Goal: Complete application form

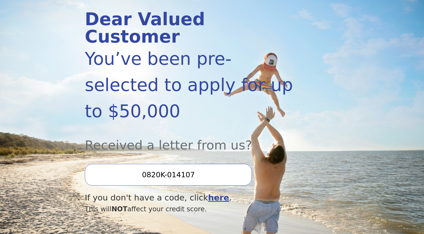
scroll to position [64, 0]
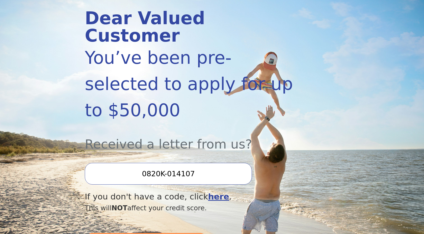
click at [140, 203] on div "This will NOT affect your credit score." at bounding box center [193, 208] width 216 height 10
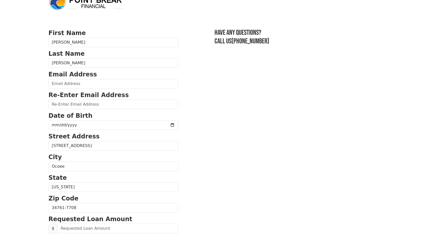
scroll to position [14, 0]
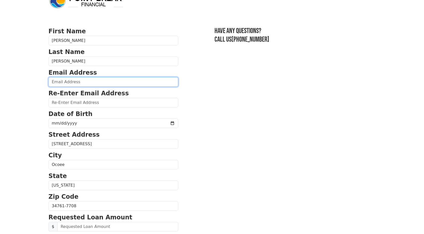
click at [84, 79] on input "email" at bounding box center [113, 82] width 130 height 10
type input "[EMAIL_ADDRESS][DOMAIN_NAME]"
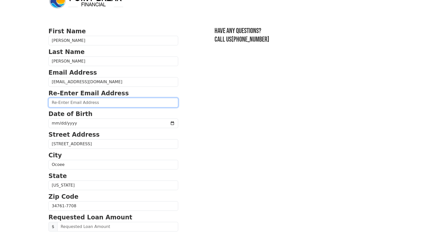
type input "[EMAIL_ADDRESS][DOMAIN_NAME]"
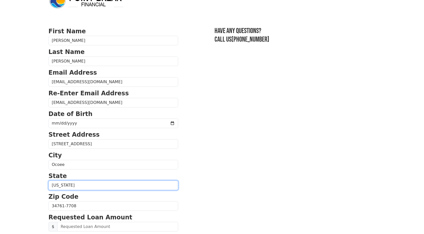
select select "MA"
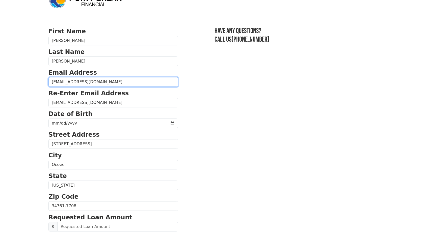
type input "[PHONE_NUMBER]"
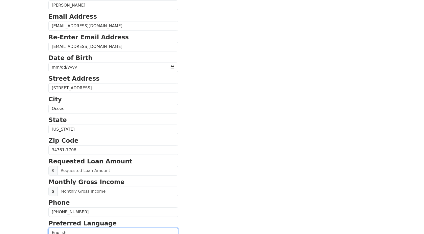
scroll to position [74, 0]
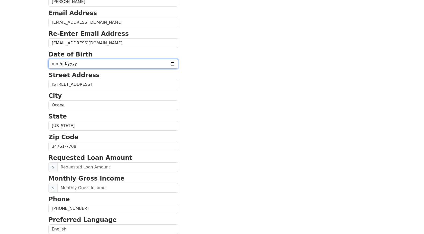
click at [59, 63] on input "date" at bounding box center [113, 64] width 130 height 10
type input "1994-01-17"
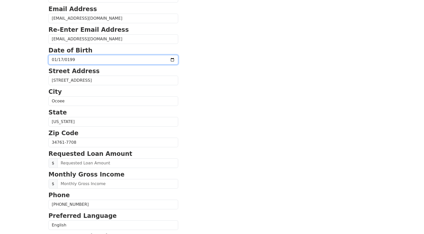
scroll to position [78, 0]
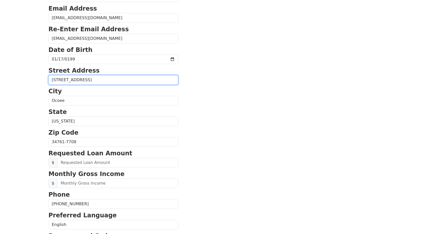
drag, startPoint x: 86, startPoint y: 81, endPoint x: 49, endPoint y: 77, distance: 37.3
click at [49, 77] on input "1739 Rushden Dr" at bounding box center [113, 80] width 130 height 10
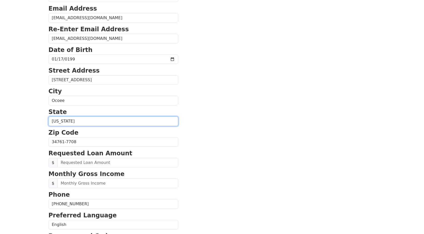
click at [63, 118] on select "Alabama Alaska Arizona Arkansas California Colorado Connecticut Delaware Distri…" at bounding box center [113, 122] width 130 height 10
select select "FL"
click at [48, 117] on select "Alabama Alaska Arizona Arkansas California Colorado Connecticut Delaware Distri…" at bounding box center [113, 122] width 130 height 10
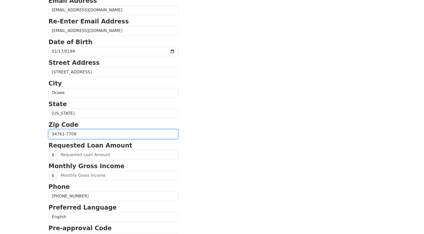
scroll to position [90, 0]
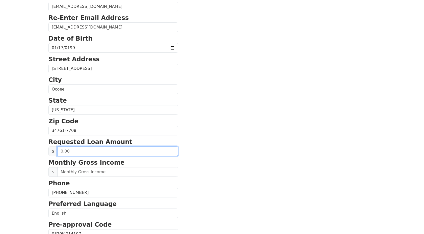
click at [85, 152] on input "text" at bounding box center [117, 152] width 121 height 10
drag, startPoint x: 85, startPoint y: 152, endPoint x: 61, endPoint y: 152, distance: 24.2
click at [61, 152] on input "text" at bounding box center [117, 152] width 121 height 10
click at [62, 152] on input "0.50" at bounding box center [117, 152] width 121 height 10
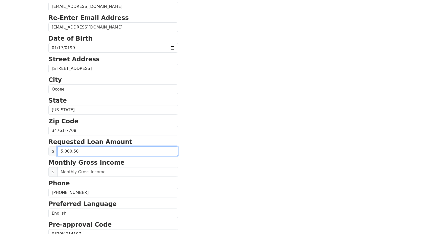
type input "50,000.50"
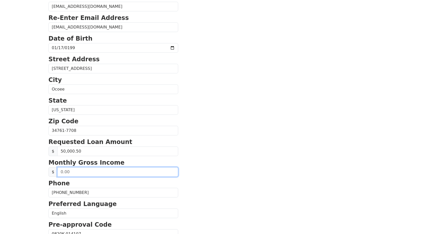
click at [79, 171] on input "text" at bounding box center [117, 172] width 121 height 10
type input "20,833.00"
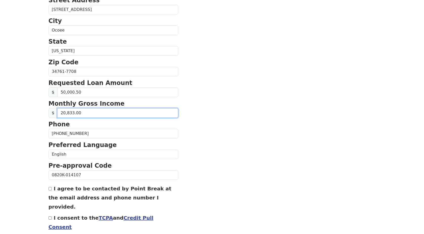
scroll to position [167, 0]
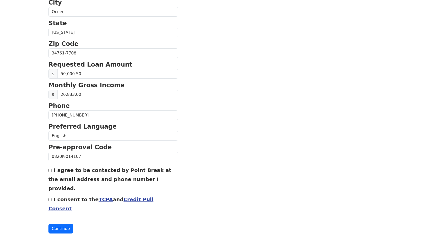
click at [70, 175] on div "I agree to be contacted by Point Break at the email address and phone number I …" at bounding box center [113, 178] width 130 height 27
click at [55, 173] on label "I agree to be contacted by Point Break at the email address and phone number I …" at bounding box center [109, 179] width 123 height 24
click at [52, 172] on input "I agree to be contacted by Point Break at the email address and phone number I …" at bounding box center [49, 170] width 3 height 3
checkbox input "true"
click at [56, 196] on label "I consent to the TCPA and Credit Pull Consent" at bounding box center [100, 203] width 105 height 15
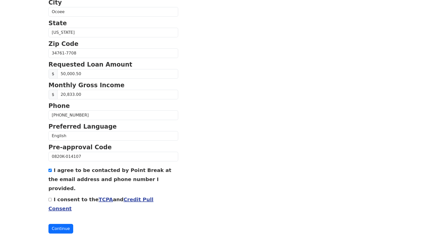
click at [52, 198] on input "I consent to the TCPA and Credit Pull Consent" at bounding box center [49, 199] width 3 height 3
checkbox input "true"
click at [130, 196] on link "Credit Pull Consent" at bounding box center [100, 203] width 105 height 15
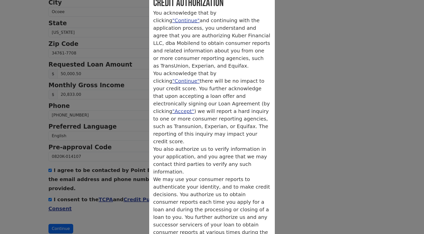
scroll to position [33, 0]
click at [228, 91] on p "You acknowledge that by clicking "Continue" there will be no impact to your cre…" at bounding box center [212, 107] width 118 height 76
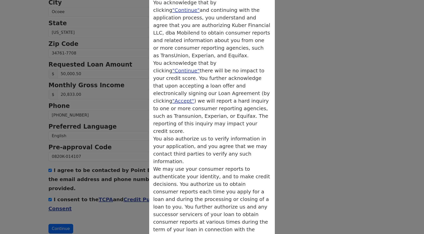
click at [281, 102] on div "× Credit Authorization Credit Authorization You acknowledge that by clicking "C…" at bounding box center [212, 117] width 424 height 234
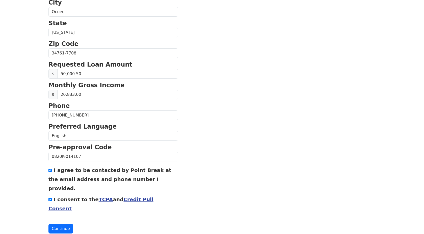
click at [130, 196] on link "Credit Pull Consent" at bounding box center [100, 203] width 105 height 15
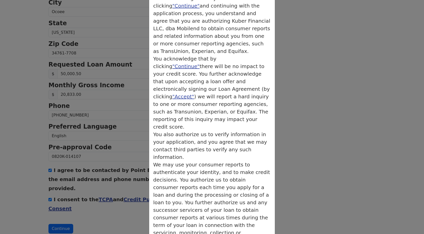
scroll to position [50, 0]
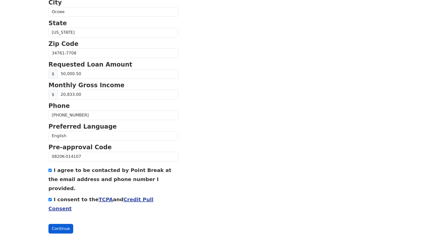
click at [63, 224] on button "Continue" at bounding box center [60, 229] width 25 height 10
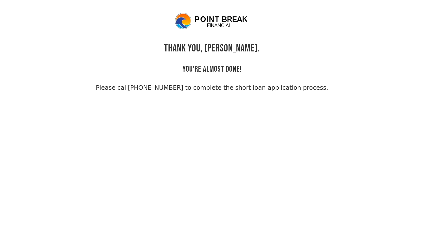
click at [246, 90] on link "[PHONE_NUMBER] to complete the short loan application process." at bounding box center [228, 87] width 200 height 7
